Goal: Information Seeking & Learning: Learn about a topic

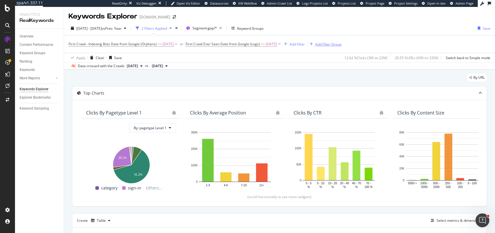
click at [334, 43] on div "Add Filter Group" at bounding box center [328, 44] width 26 height 5
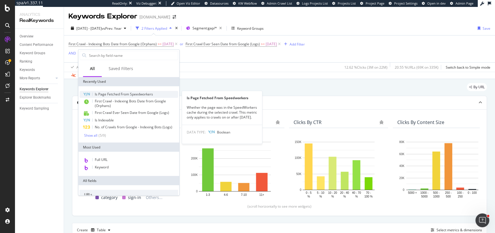
click at [105, 92] on span "Is Page Fetched From Speedworkers" at bounding box center [124, 94] width 58 height 5
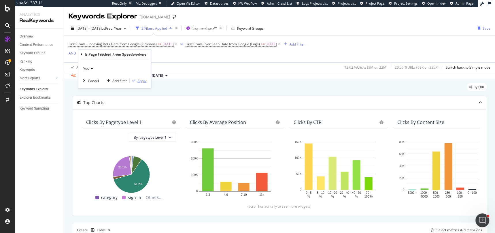
click at [141, 80] on div "Apply" at bounding box center [141, 80] width 9 height 5
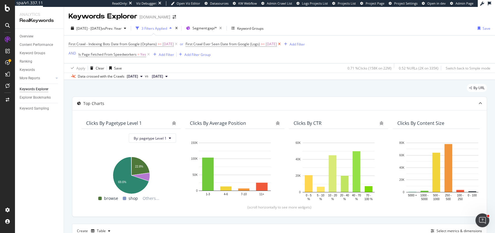
click at [282, 44] on icon at bounding box center [279, 44] width 5 height 6
